Goal: Ask a question

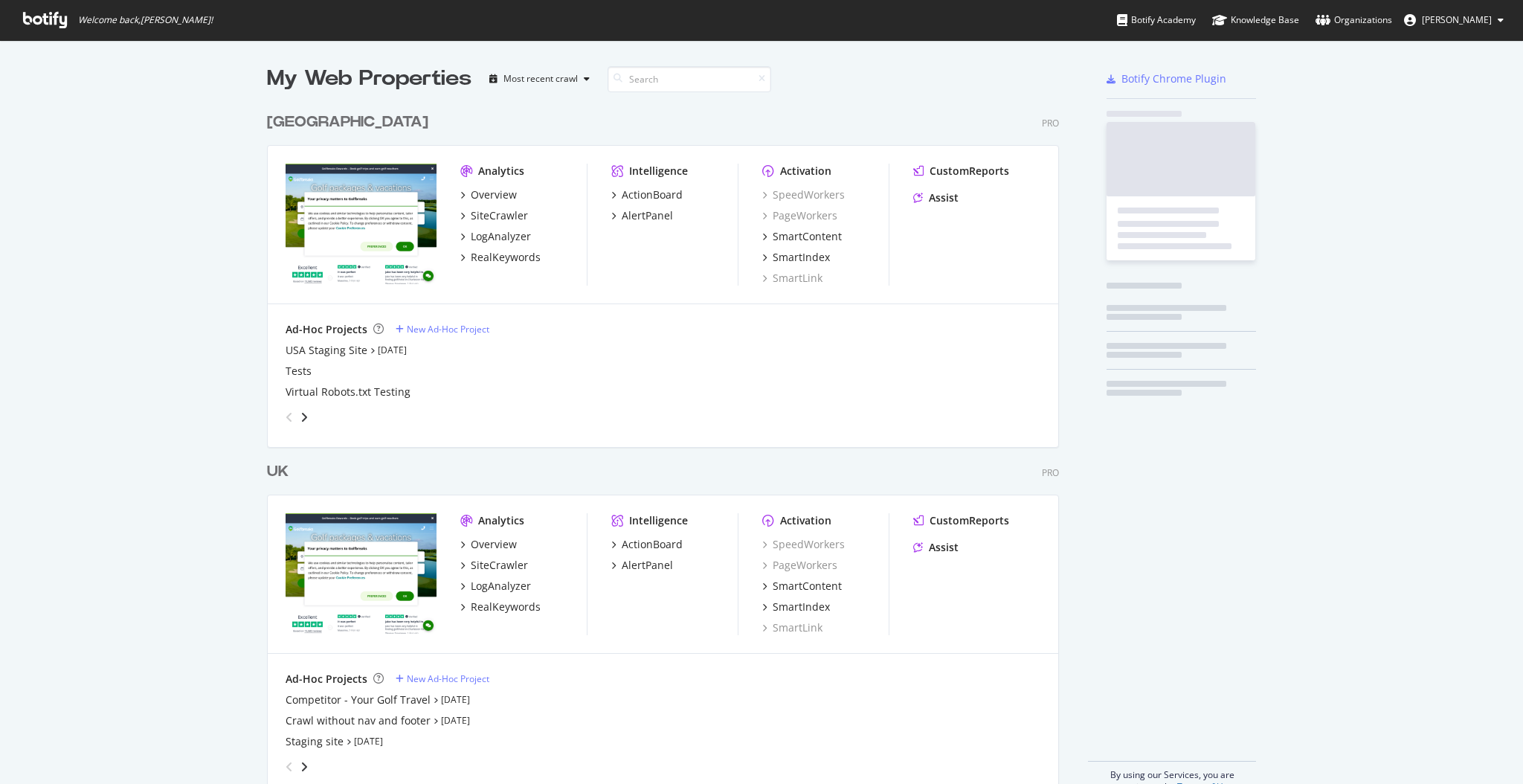
scroll to position [769, 1493]
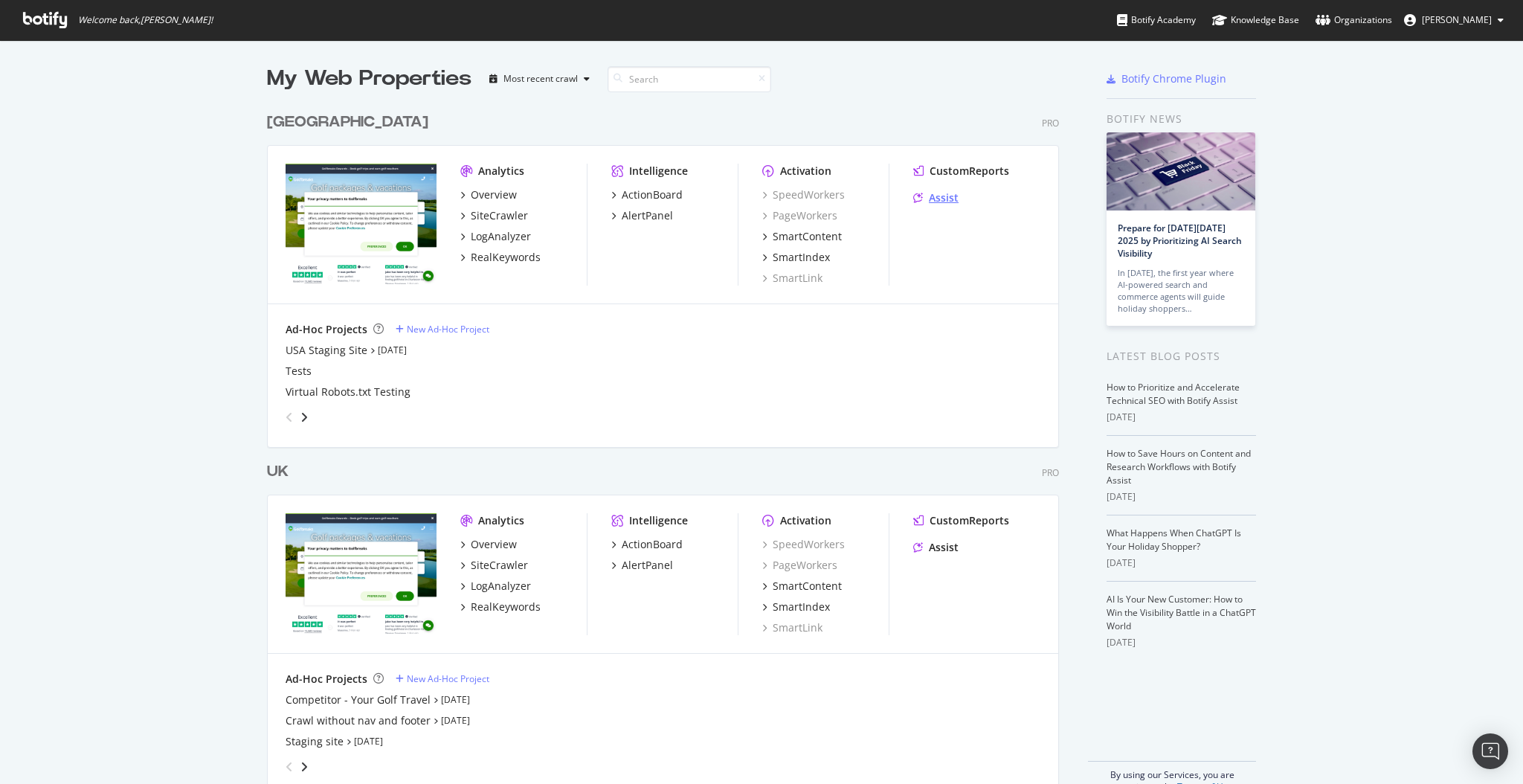
click at [938, 197] on div "Assist" at bounding box center [944, 198] width 30 height 15
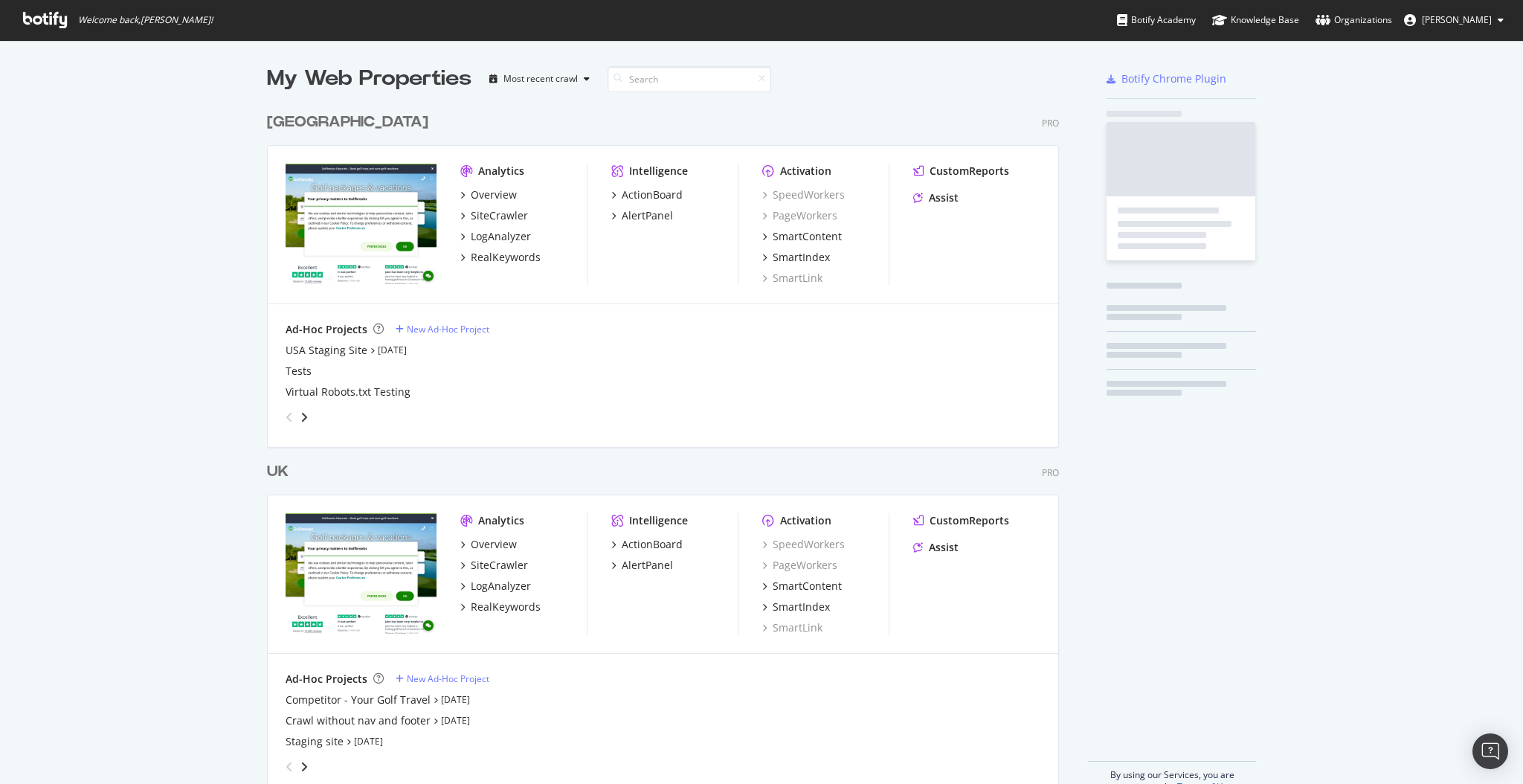
scroll to position [684, 790]
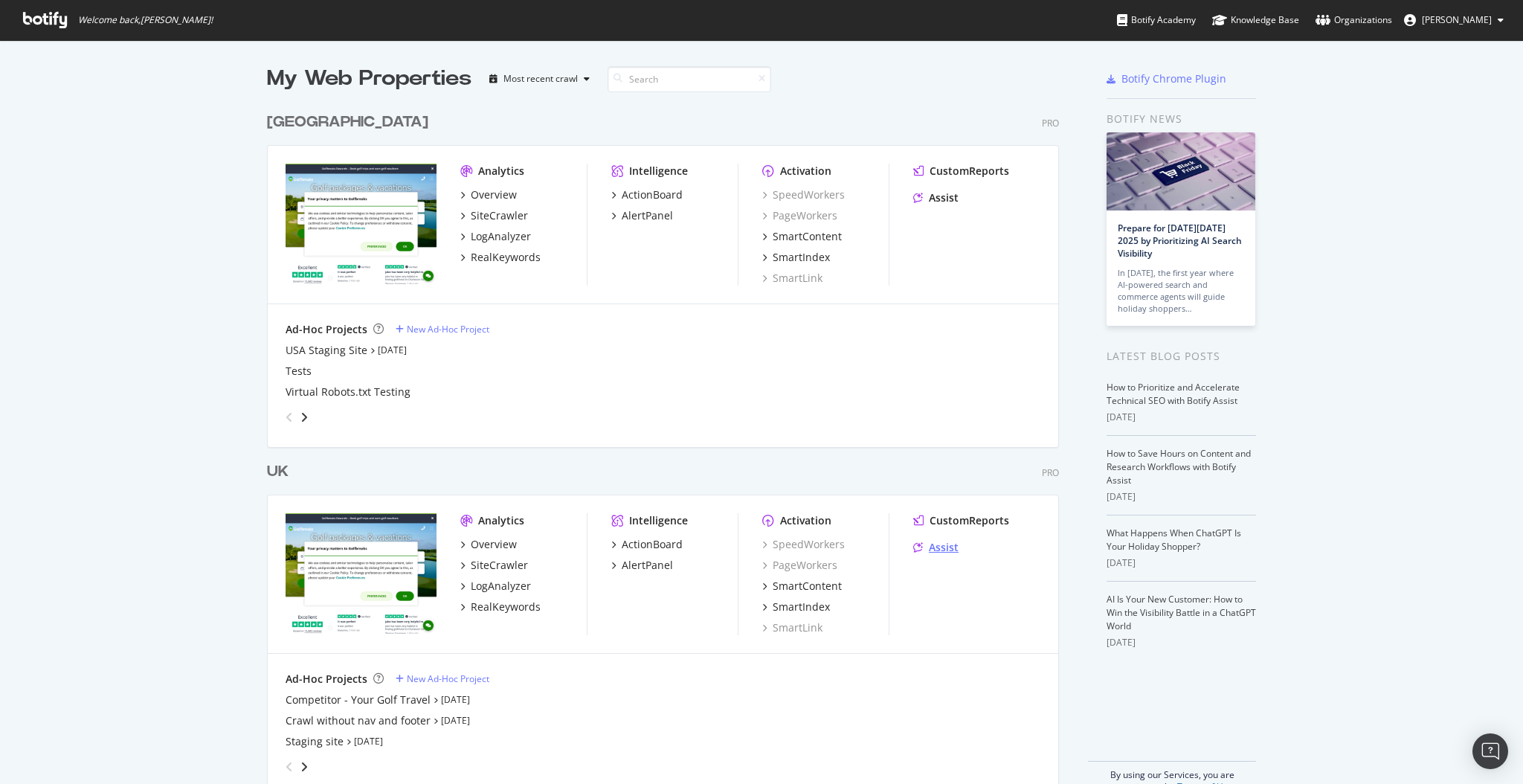
click at [935, 545] on div "Assist" at bounding box center [944, 547] width 30 height 15
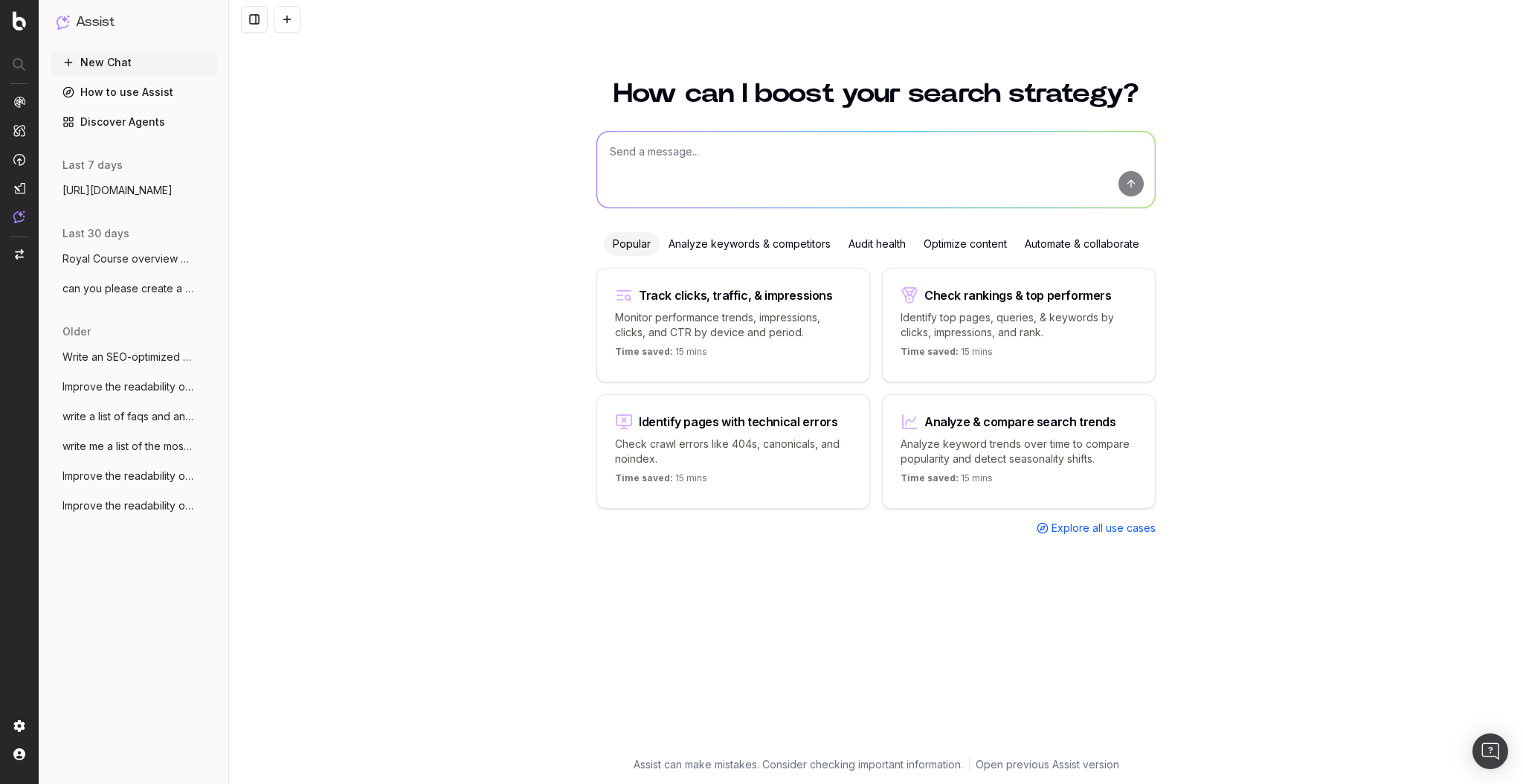
click at [754, 131] on div at bounding box center [876, 169] width 559 height 77
click at [741, 132] on textarea at bounding box center [876, 169] width 558 height 75
paste textarea "https://staging-sarazen.golfbreaks.com/en-gb/inspiration/articles/ryder-cup-ven…"
click at [632, 170] on textarea "https://staging-sarazen.golfbreaks.com/en-gb/inspiration/articles/ryder-cup-ven…" at bounding box center [876, 169] width 558 height 75
click at [721, 148] on textarea "https://staging-sarazen.golfbreaks.com/en-gb/inspiration/articles/ryder-cup-ven…" at bounding box center [876, 169] width 558 height 75
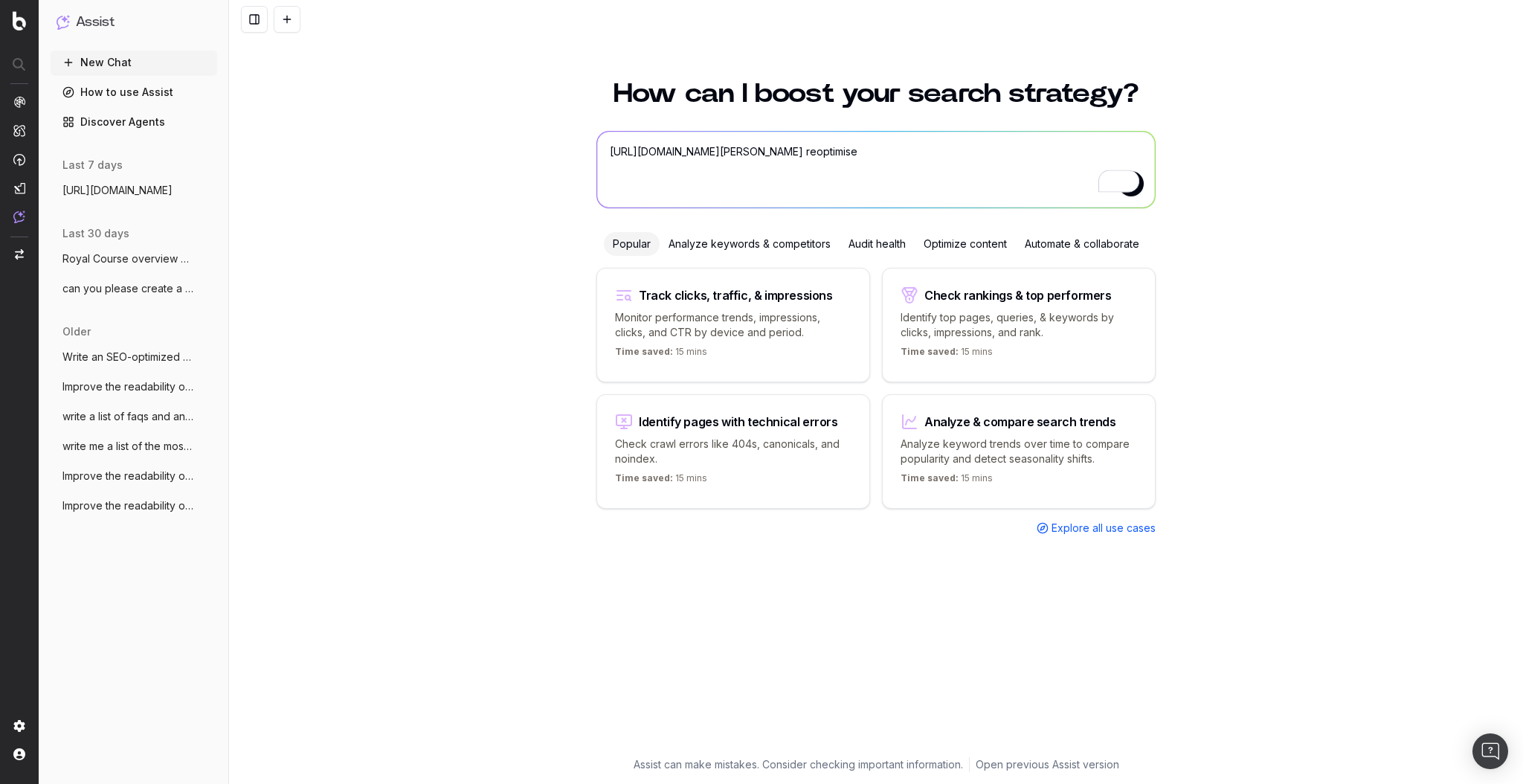
drag, startPoint x: 724, startPoint y: 151, endPoint x: 646, endPoint y: 154, distance: 78.1
click at [646, 154] on textarea "https://staging-sarazen.golfbreaks.com/en-gb/inspiration/articles/ryder-cup-ven…" at bounding box center [876, 169] width 558 height 75
click at [1095, 150] on textarea "https://www.golfbreaks.com/en-gb/inspiration/articles/ryder-cup-venues-you-can-…" at bounding box center [876, 169] width 558 height 75
click at [1107, 155] on textarea "https://www.golfbreaks.com/en-gb/inspiration/articles/ryder-cup-venues-you-can-…" at bounding box center [876, 169] width 558 height 75
type textarea "https://www.golfbreaks.com/en-gb/inspiration/articles/ryder-cup-venues-you-can-…"
